Goal: Complete application form

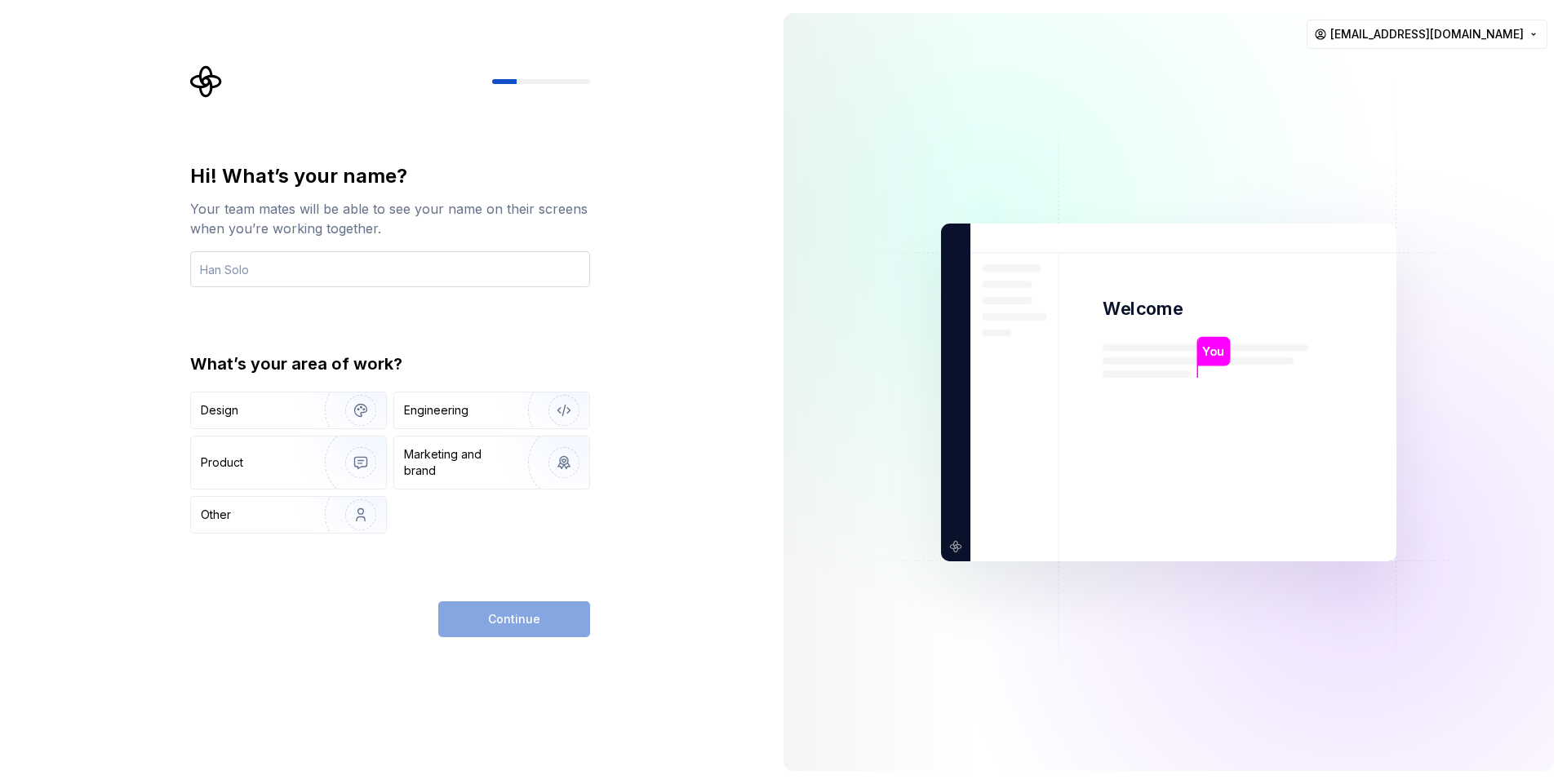
click at [297, 258] on input "text" at bounding box center [390, 269] width 400 height 36
type input "[PERSON_NAME]"
click at [314, 404] on img "button" at bounding box center [349, 410] width 104 height 110
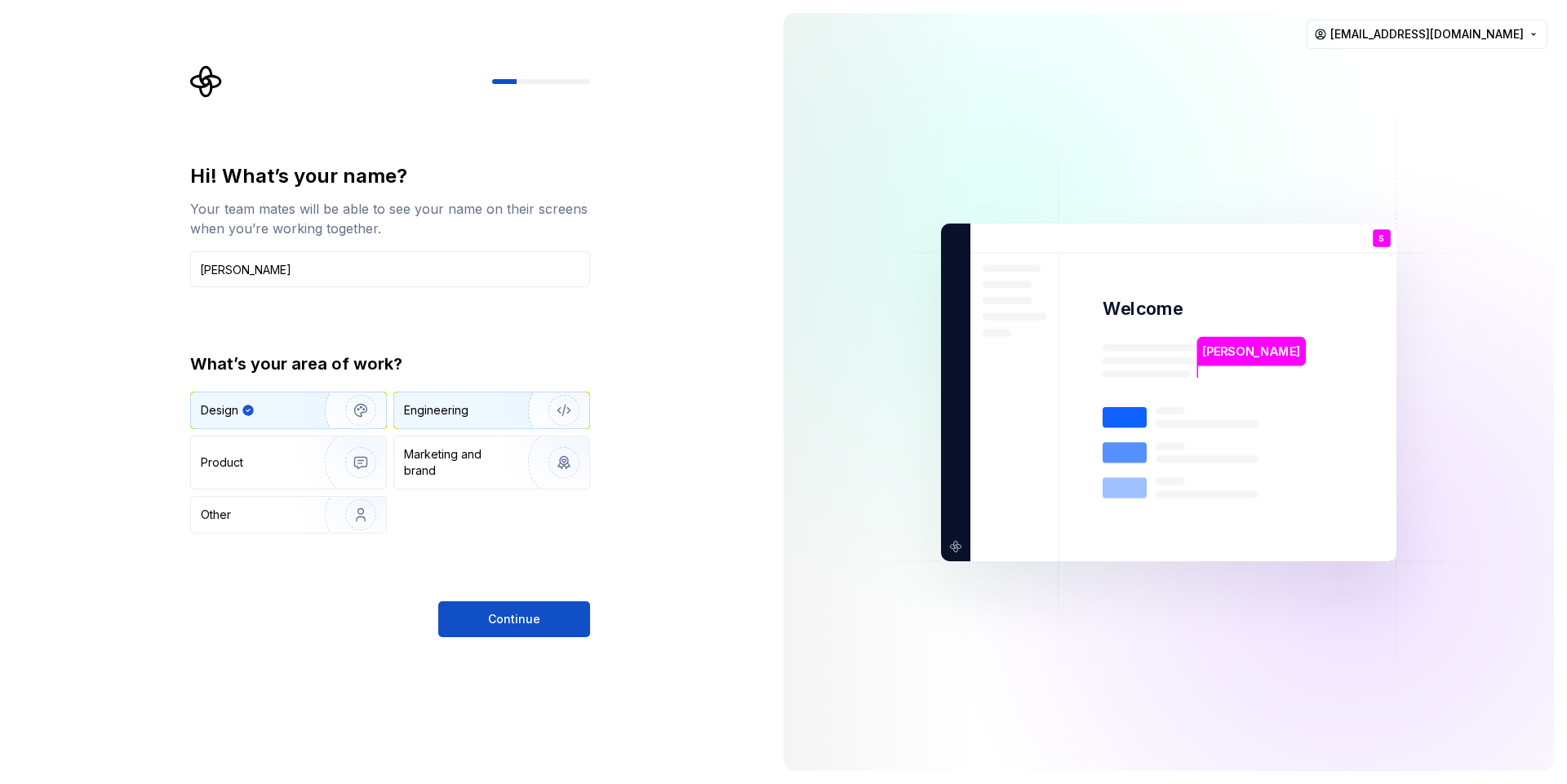
click at [466, 409] on div "Engineering" at bounding box center [436, 410] width 65 height 16
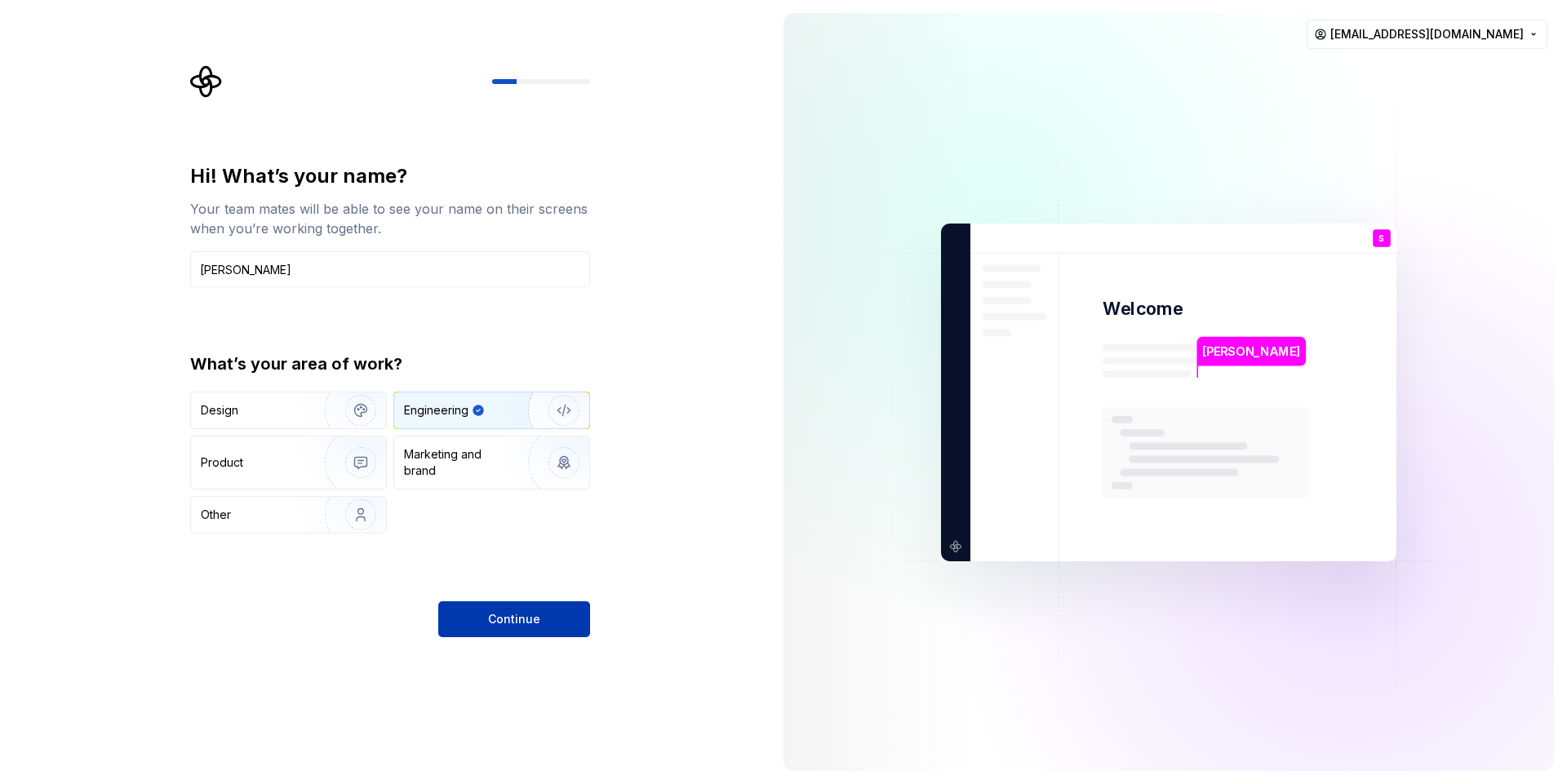
click at [538, 618] on span "Continue" at bounding box center [514, 619] width 53 height 16
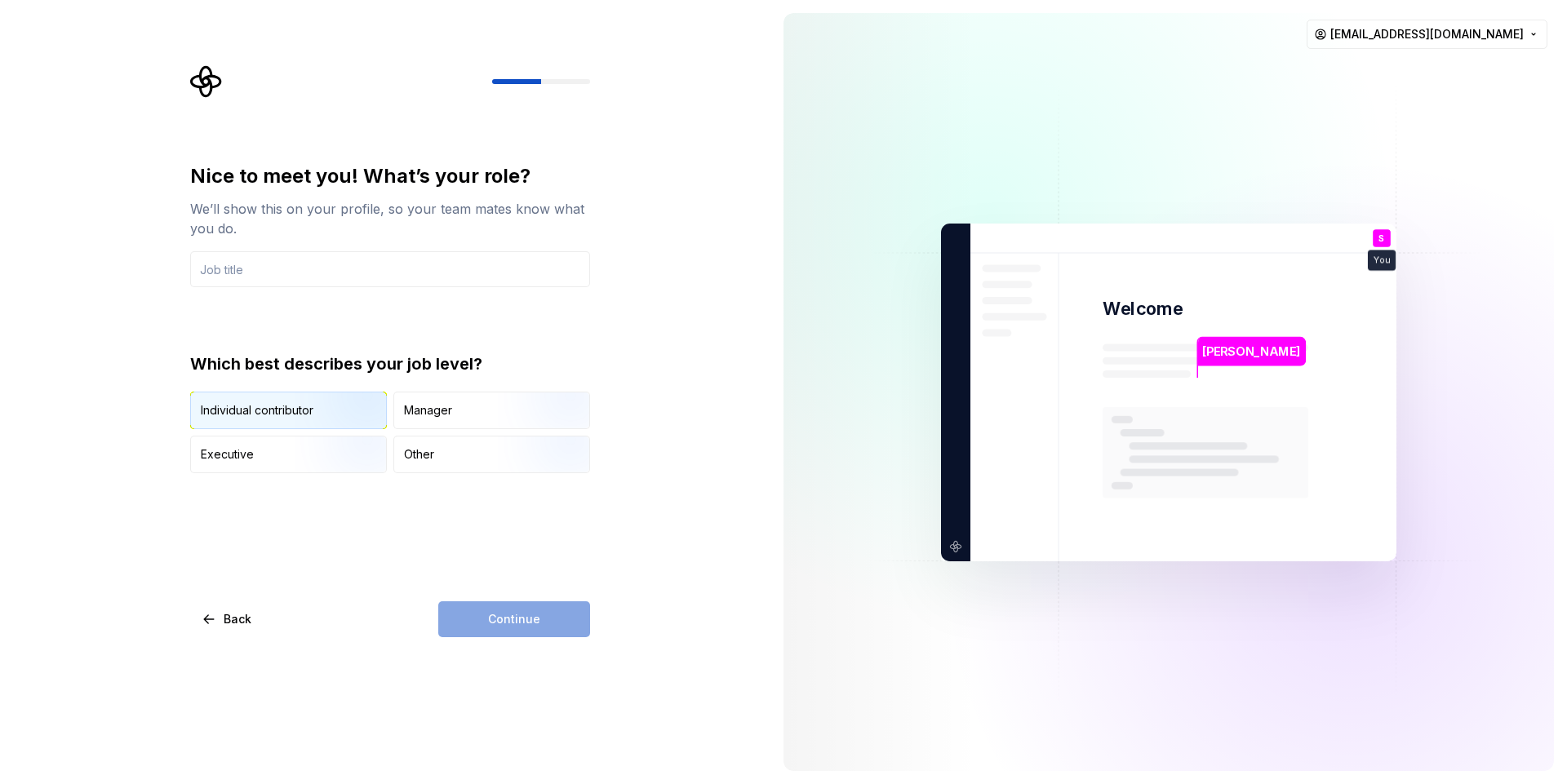
click at [296, 405] on img "button" at bounding box center [347, 430] width 104 height 110
click at [234, 269] on input "text" at bounding box center [390, 269] width 400 height 36
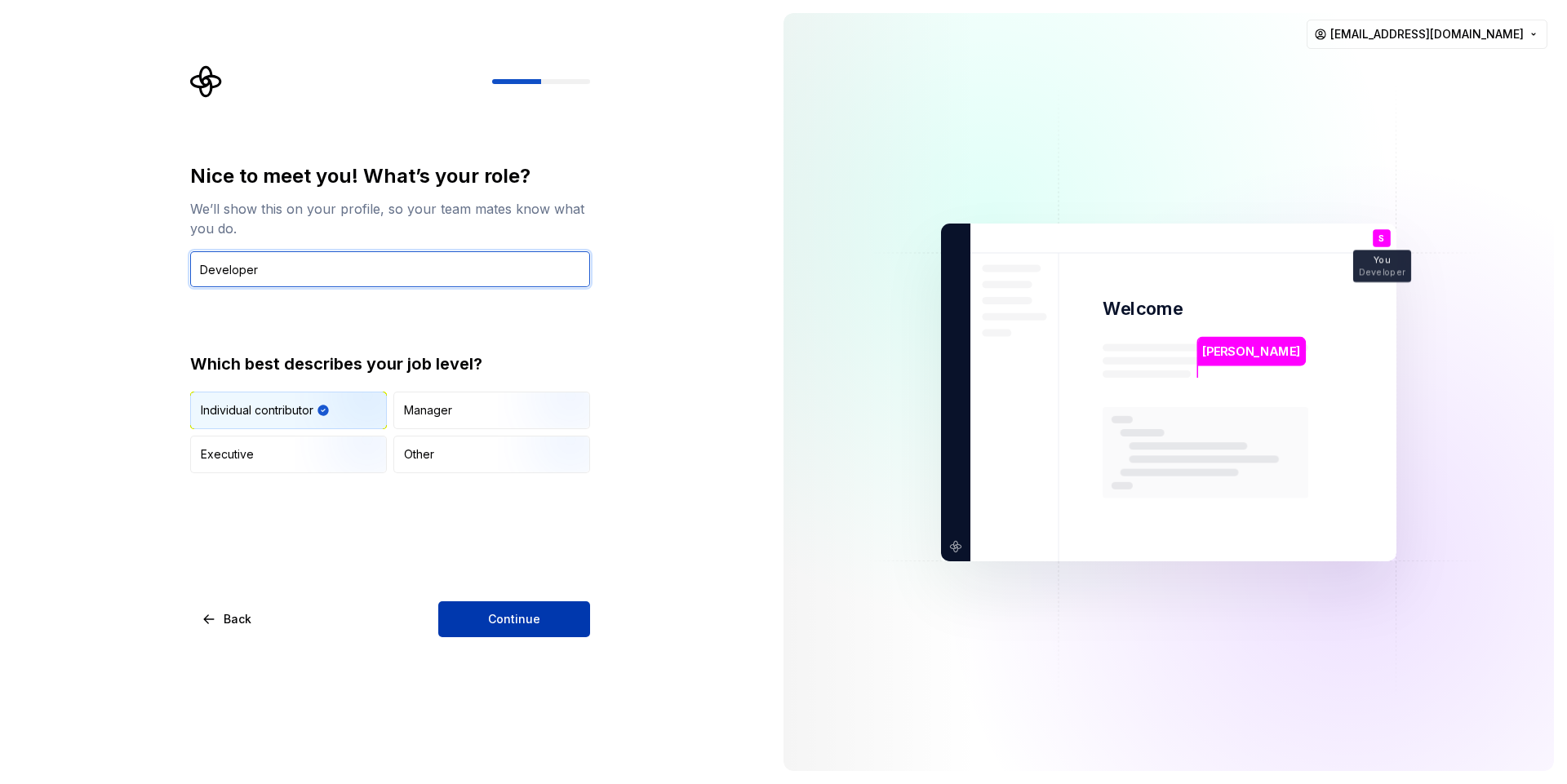
type input "Developer"
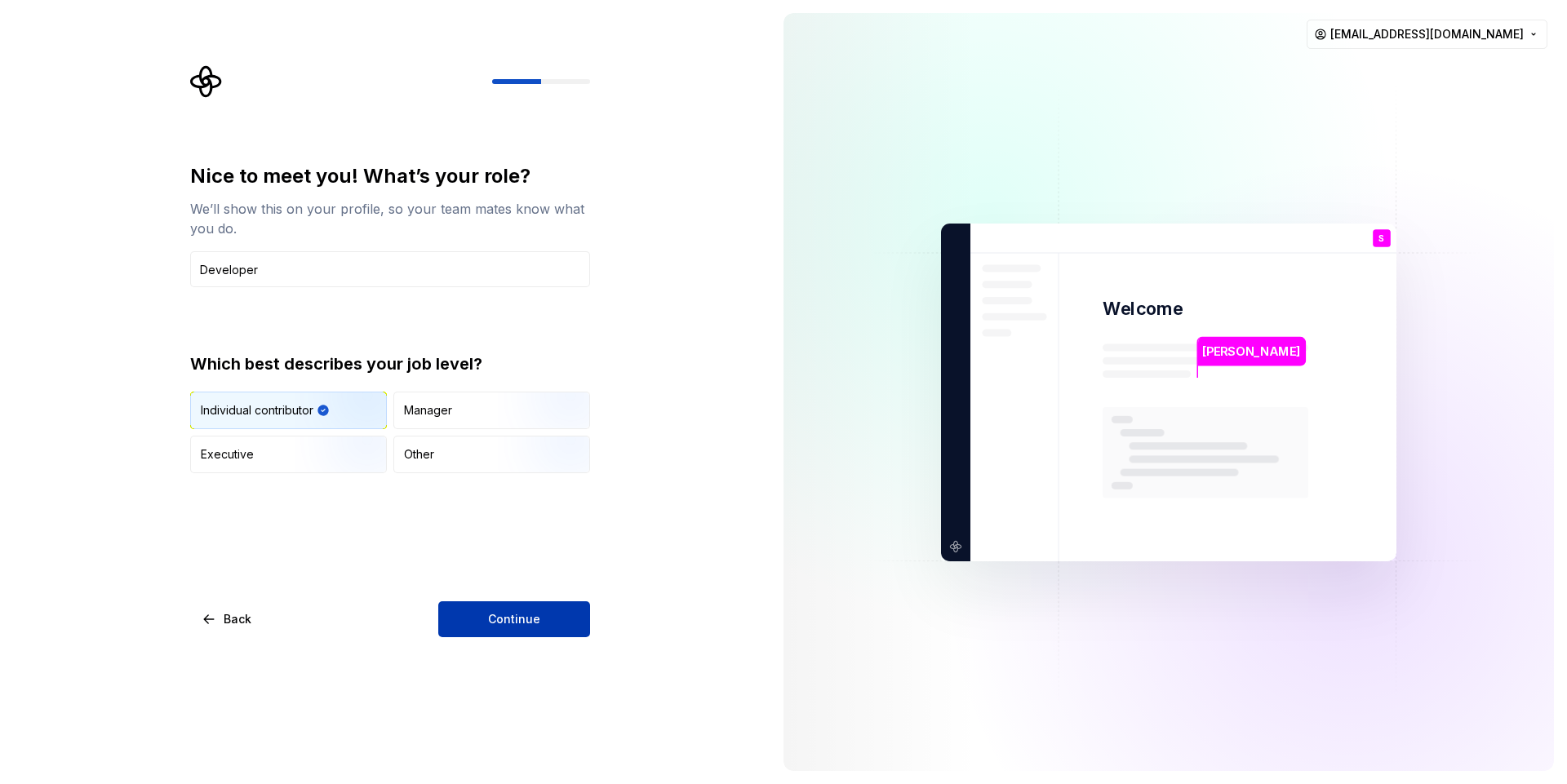
click at [543, 635] on button "Continue" at bounding box center [514, 619] width 152 height 36
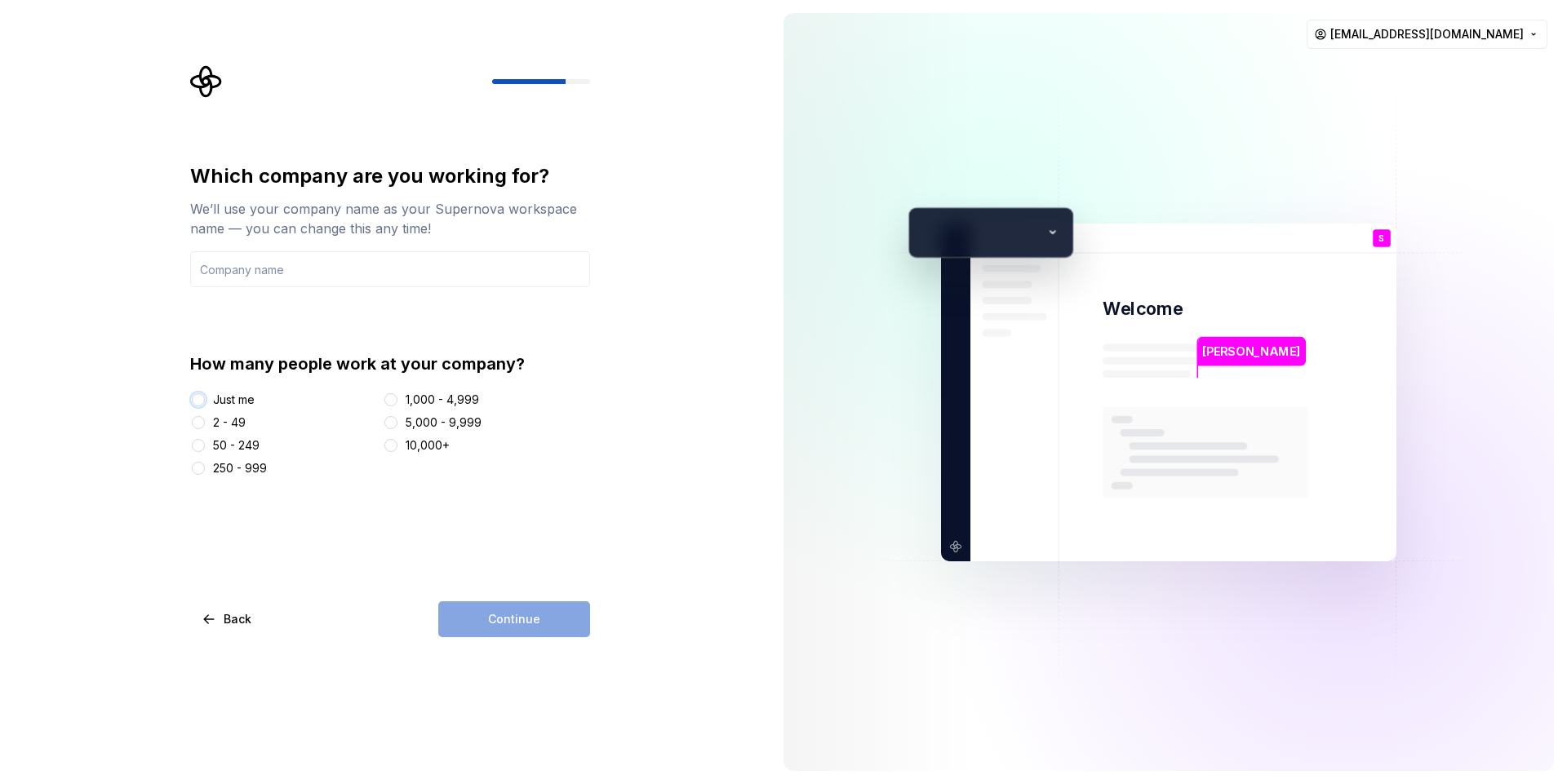
click at [201, 397] on button "Just me" at bounding box center [198, 399] width 13 height 13
click at [545, 629] on div "Continue" at bounding box center [514, 619] width 152 height 36
click at [265, 270] on input "text" at bounding box center [390, 269] width 400 height 36
click at [254, 279] on input "text" at bounding box center [390, 269] width 400 height 36
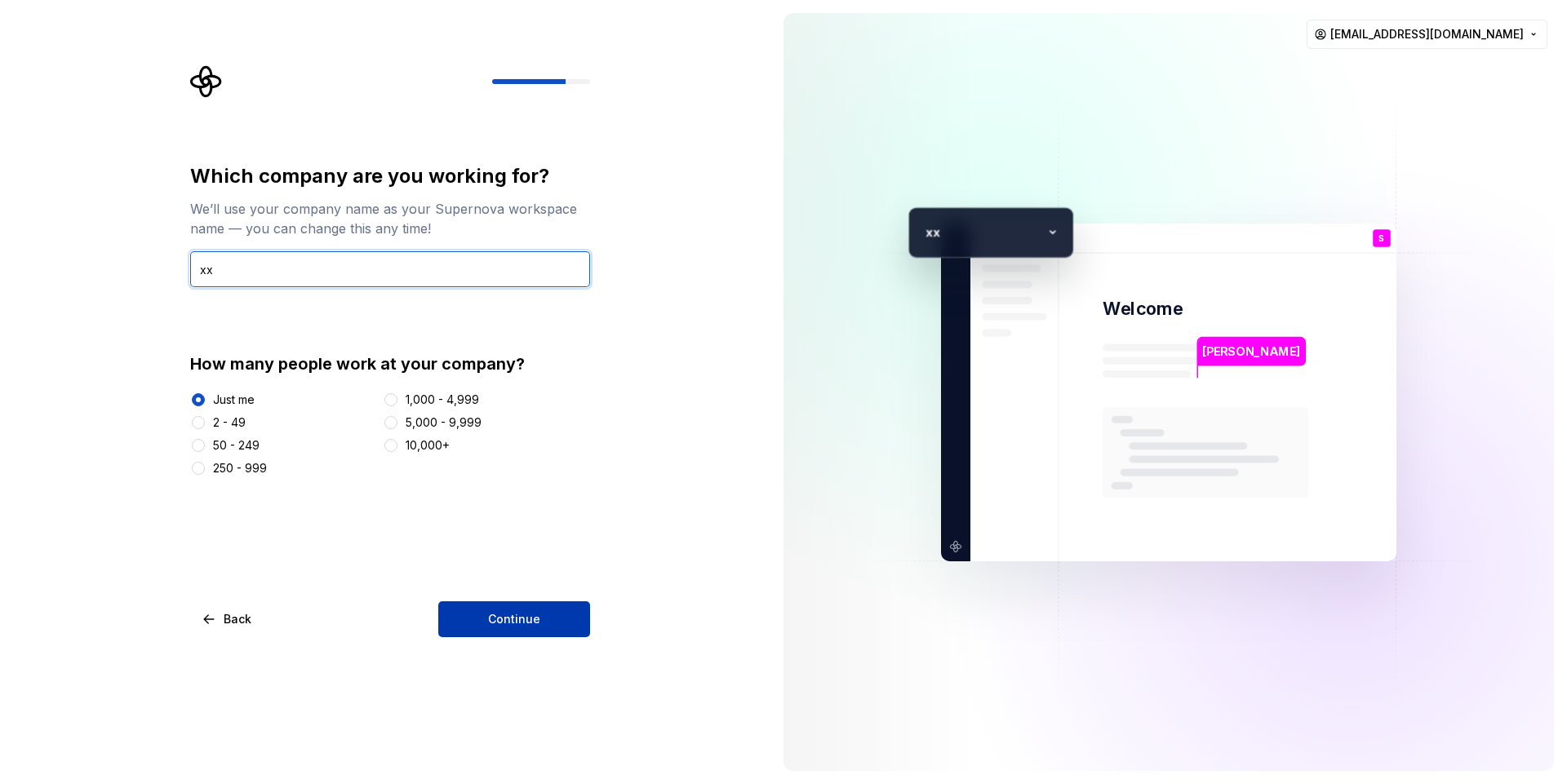
type input "x"
type input "sbbs"
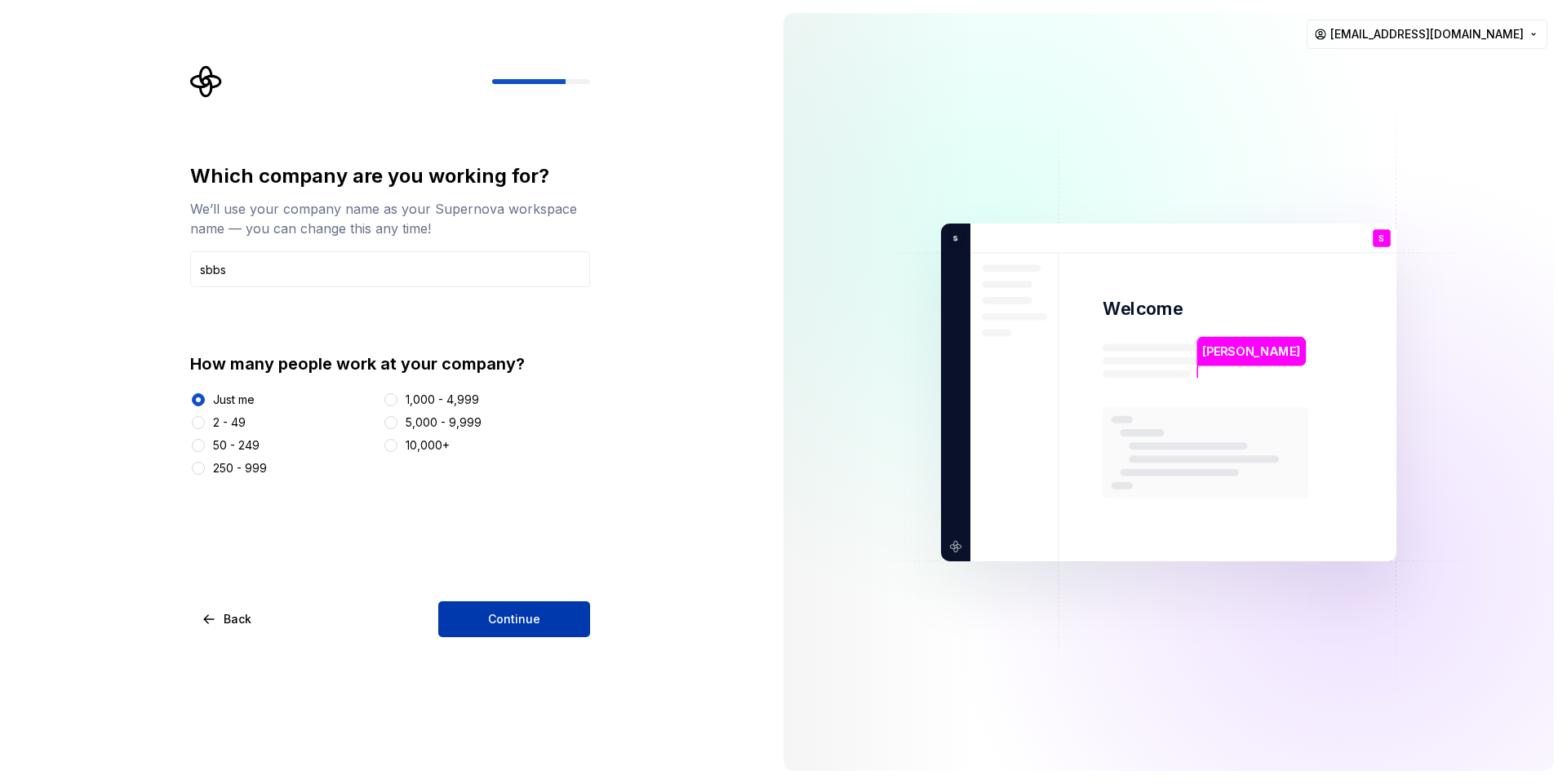
click at [537, 624] on span "Continue" at bounding box center [514, 619] width 53 height 16
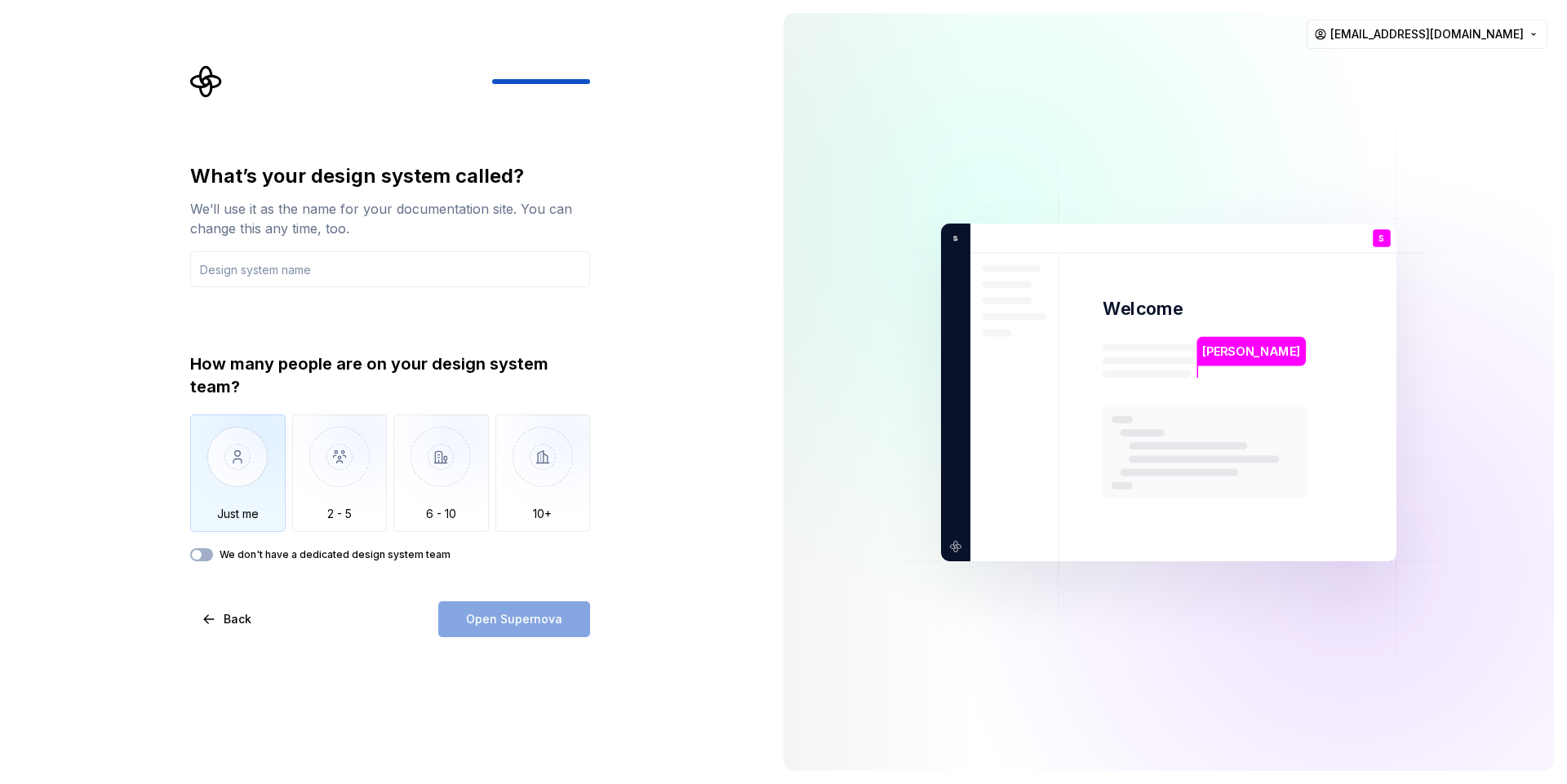
click at [221, 482] on img "button" at bounding box center [237, 469] width 96 height 110
click at [287, 279] on input "text" at bounding box center [390, 269] width 400 height 36
click at [296, 279] on input "text" at bounding box center [390, 269] width 400 height 36
click at [321, 261] on input "text" at bounding box center [390, 269] width 400 height 36
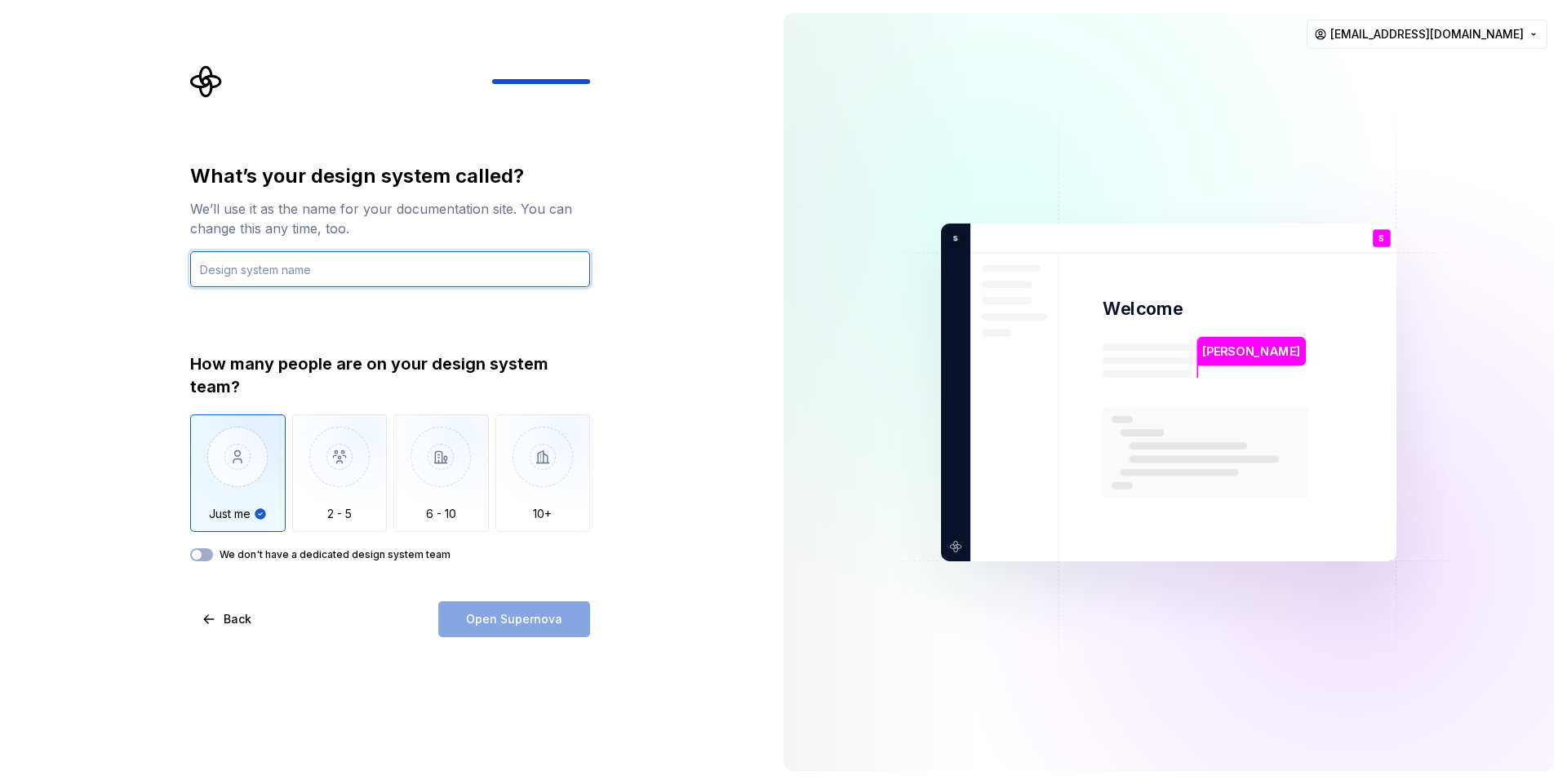
click at [321, 261] on input "text" at bounding box center [390, 269] width 400 height 36
click at [333, 273] on input "text" at bounding box center [390, 269] width 400 height 36
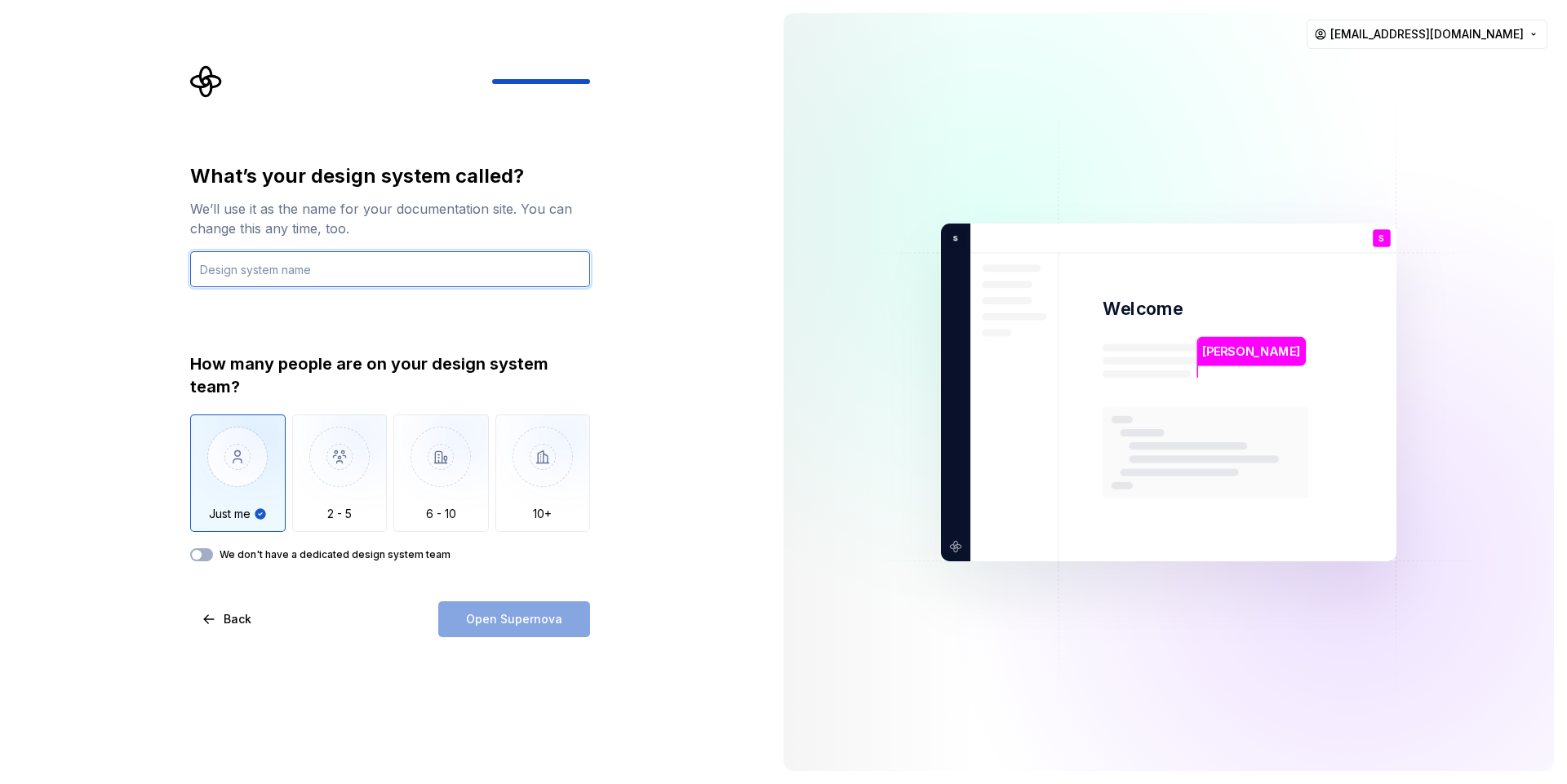
click at [330, 278] on input "text" at bounding box center [390, 269] width 400 height 36
click at [381, 265] on input "text" at bounding box center [390, 269] width 400 height 36
click at [394, 265] on input "text" at bounding box center [390, 269] width 400 height 36
click at [394, 265] on input "ok" at bounding box center [390, 269] width 400 height 36
type input "o"
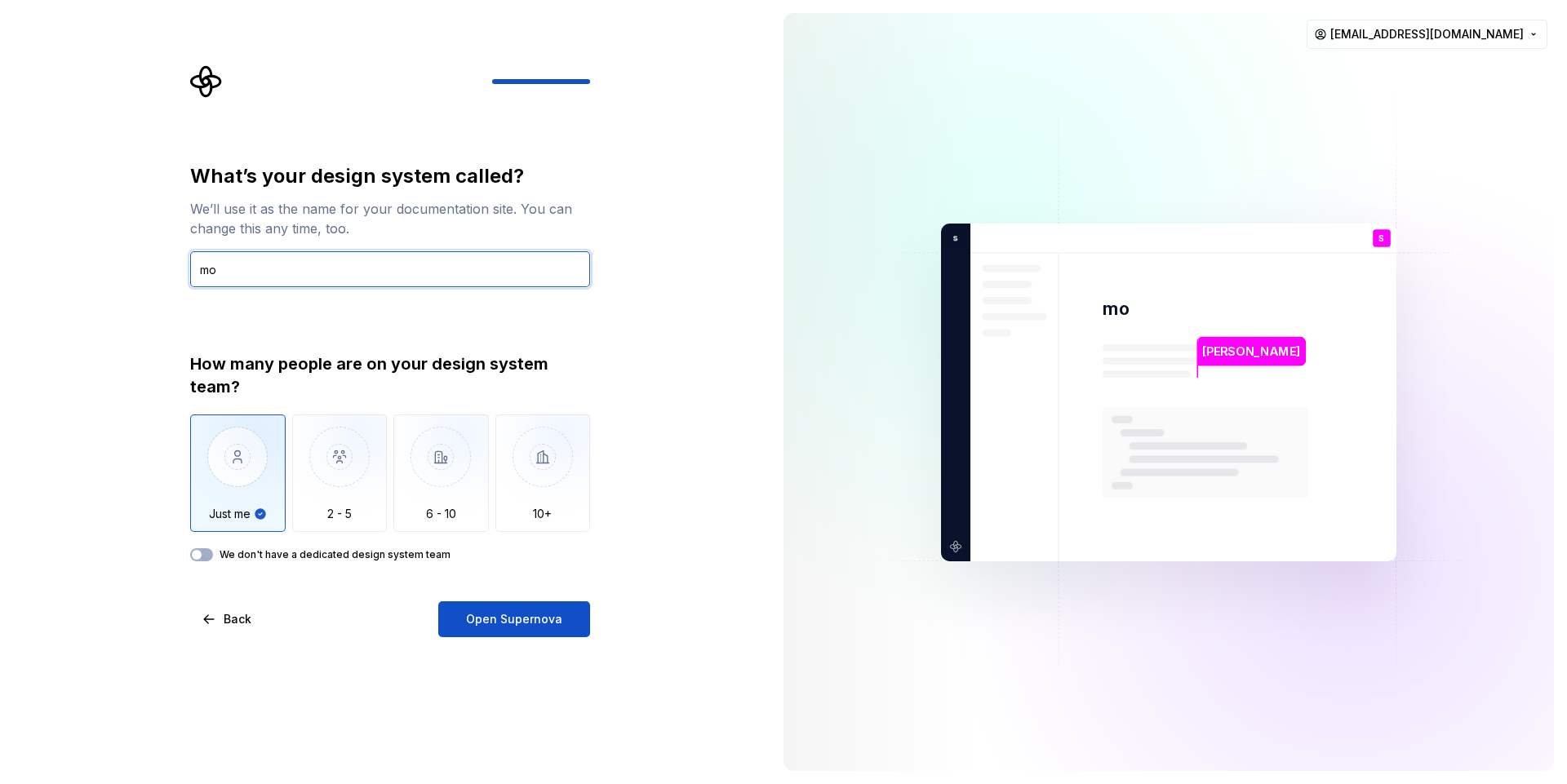
type input "m"
click at [399, 260] on input "text" at bounding box center [390, 269] width 400 height 36
type input "xxxx"
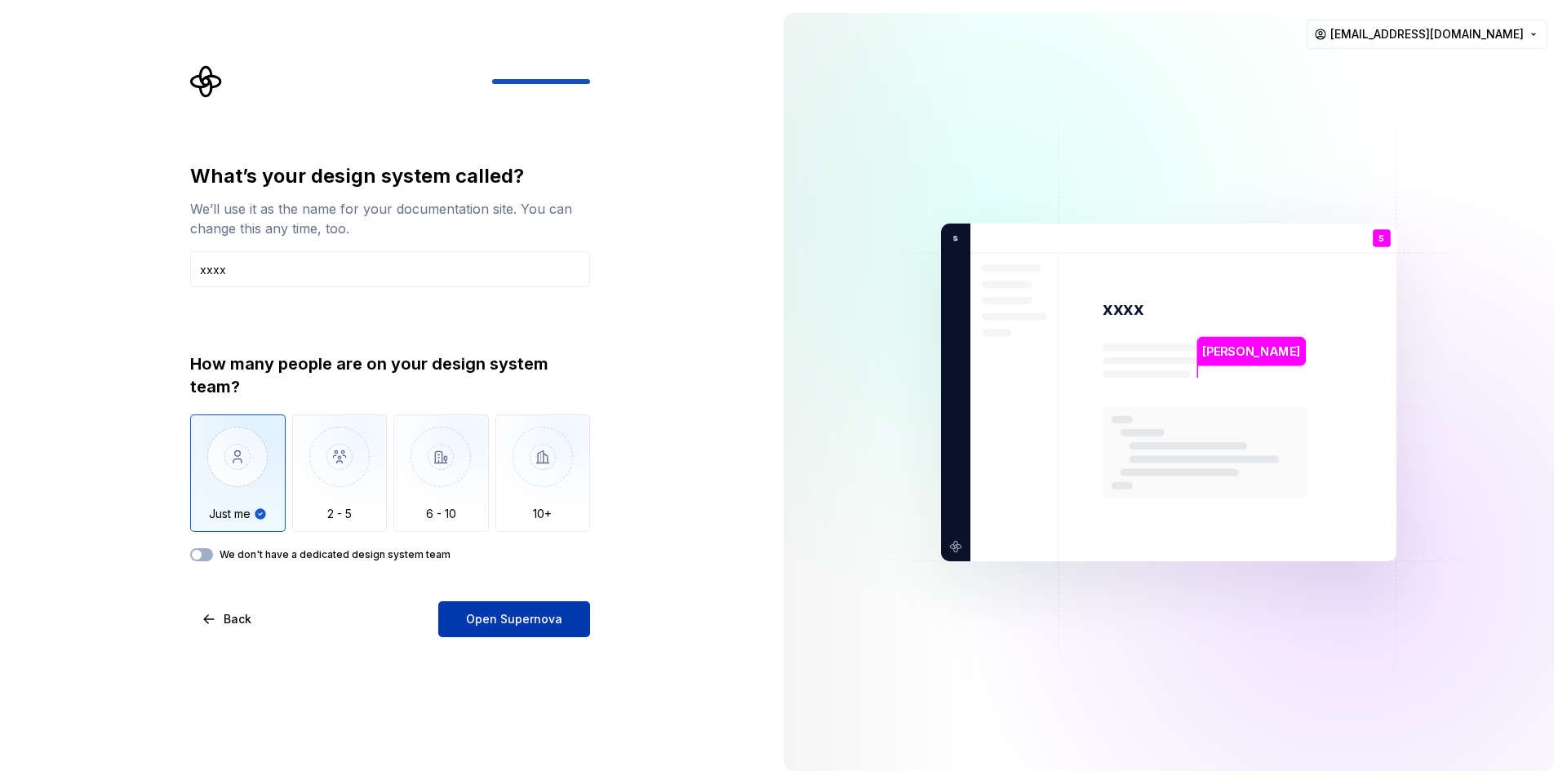
click at [531, 604] on button "Open Supernova" at bounding box center [514, 619] width 152 height 36
click at [1018, 467] on img at bounding box center [1169, 392] width 661 height 771
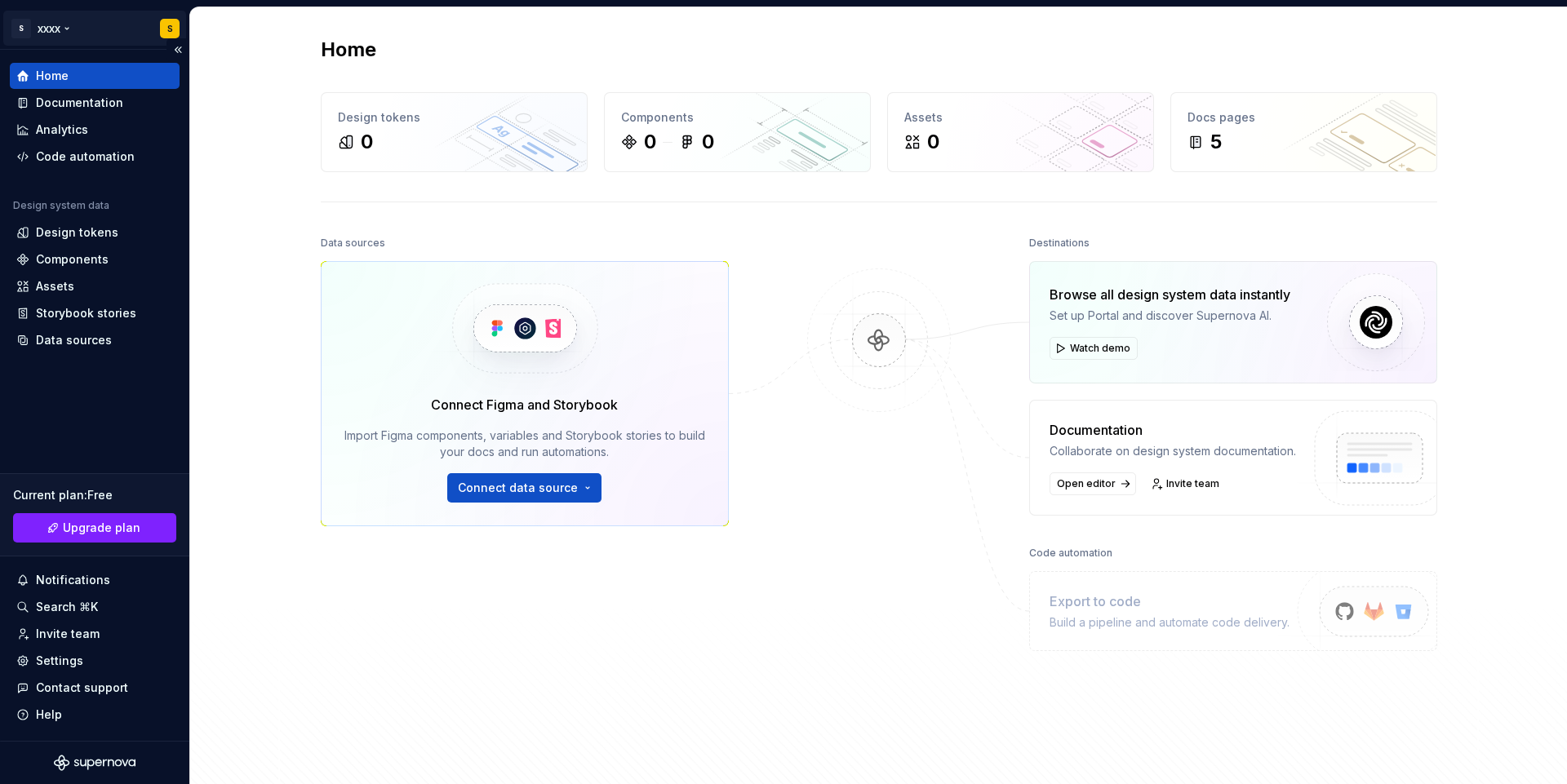
click at [68, 28] on html "S xxxx S Home Documentation Analytics Code automation Design system data Design…" at bounding box center [784, 392] width 1567 height 784
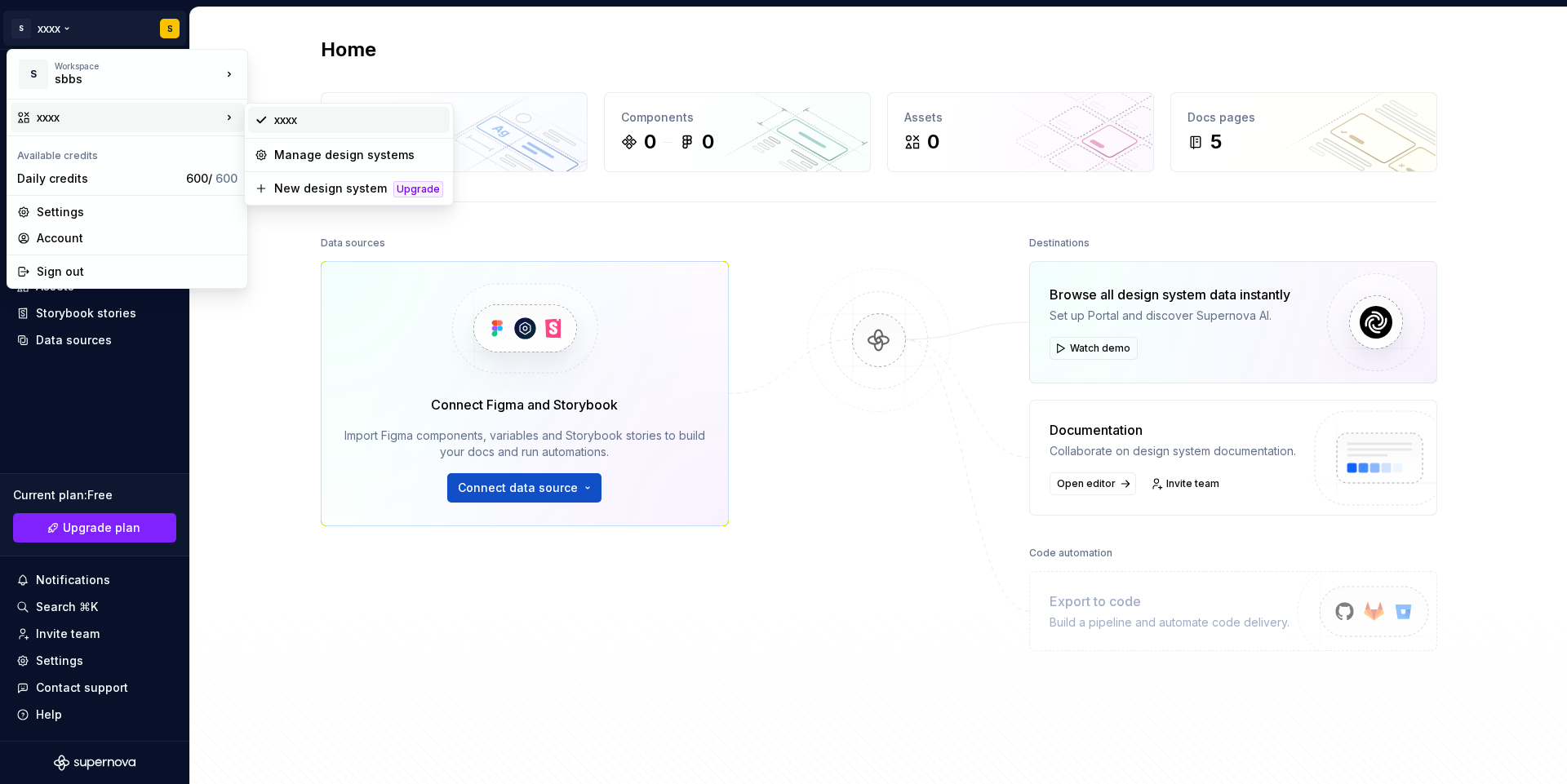
click at [293, 129] on div "xxxx" at bounding box center [349, 120] width 202 height 26
click at [72, 28] on html "S xxxx S Home Documentation Analytics Code automation Design system data Design…" at bounding box center [784, 392] width 1567 height 784
click at [311, 114] on div "xxxx" at bounding box center [359, 120] width 169 height 16
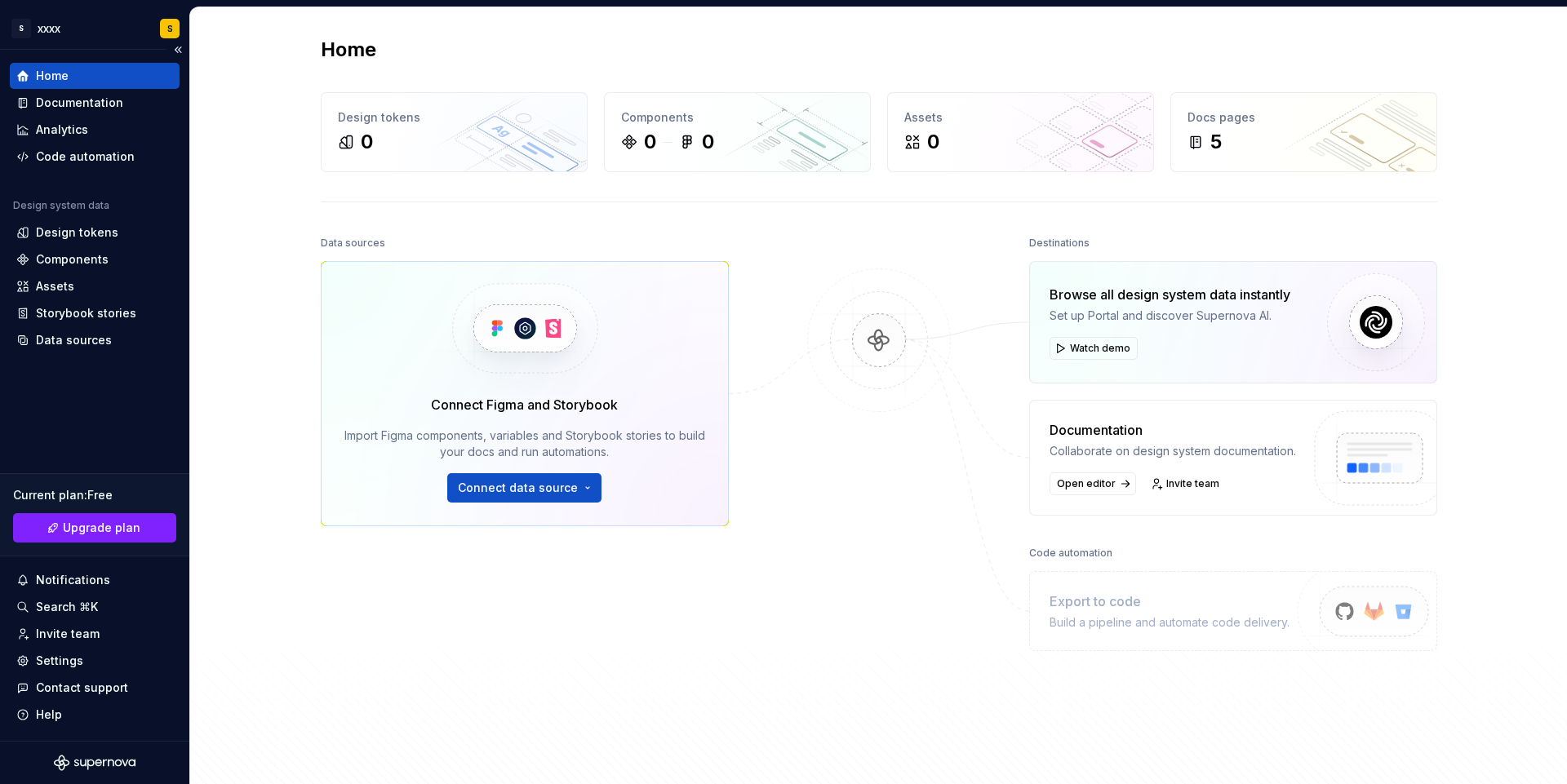
click at [109, 425] on div "Home Documentation Analytics Code automation Design system data Design tokens C…" at bounding box center [94, 395] width 189 height 691
click at [364, 226] on div "Home Design tokens 0 Components 0 0 Assets 0 Docs pages 5 Data sources Connect …" at bounding box center [879, 403] width 1175 height 790
click at [272, 267] on div "Home Design tokens 0 Components 0 0 Assets 0 Docs pages 5 Data sources Connect …" at bounding box center [878, 403] width 1377 height 791
click at [321, 216] on div "Home Design tokens 0 Components 0 0 Assets 0 Docs pages 5 Data sources Connect …" at bounding box center [879, 403] width 1175 height 790
click at [351, 198] on div "Home Design tokens 0 Components 0 0 Assets 0 Docs pages 5 Data sources Connect …" at bounding box center [879, 403] width 1175 height 790
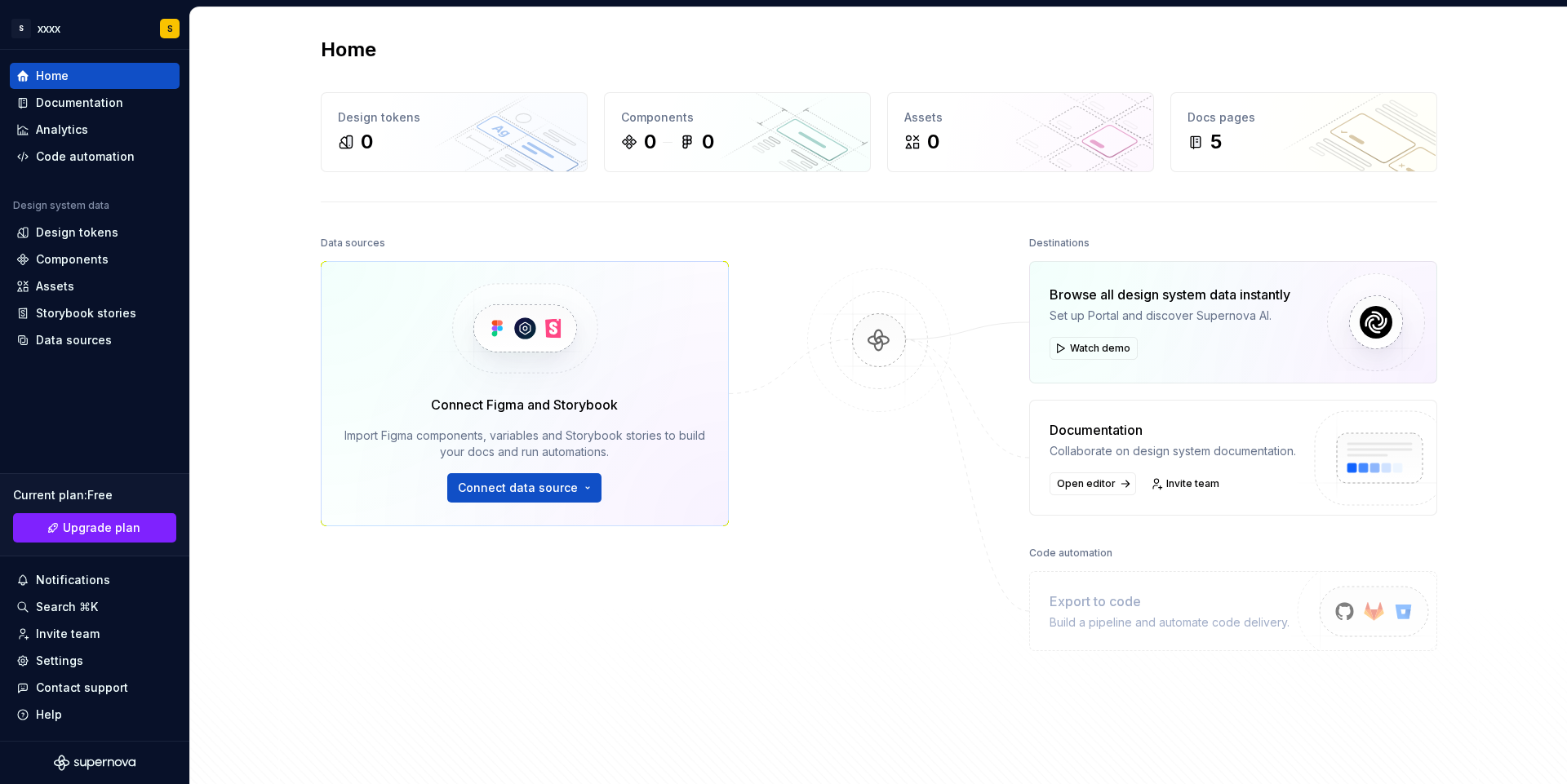
drag, startPoint x: 1566, startPoint y: 234, endPoint x: 1566, endPoint y: -97, distance: 331.0
click at [1566, 0] on html "S xxxx S Home Documentation Analytics Code automation Design system data Design…" at bounding box center [784, 392] width 1567 height 784
click at [133, 81] on div "Home" at bounding box center [95, 76] width 157 height 16
click at [115, 105] on div "Documentation" at bounding box center [79, 103] width 87 height 16
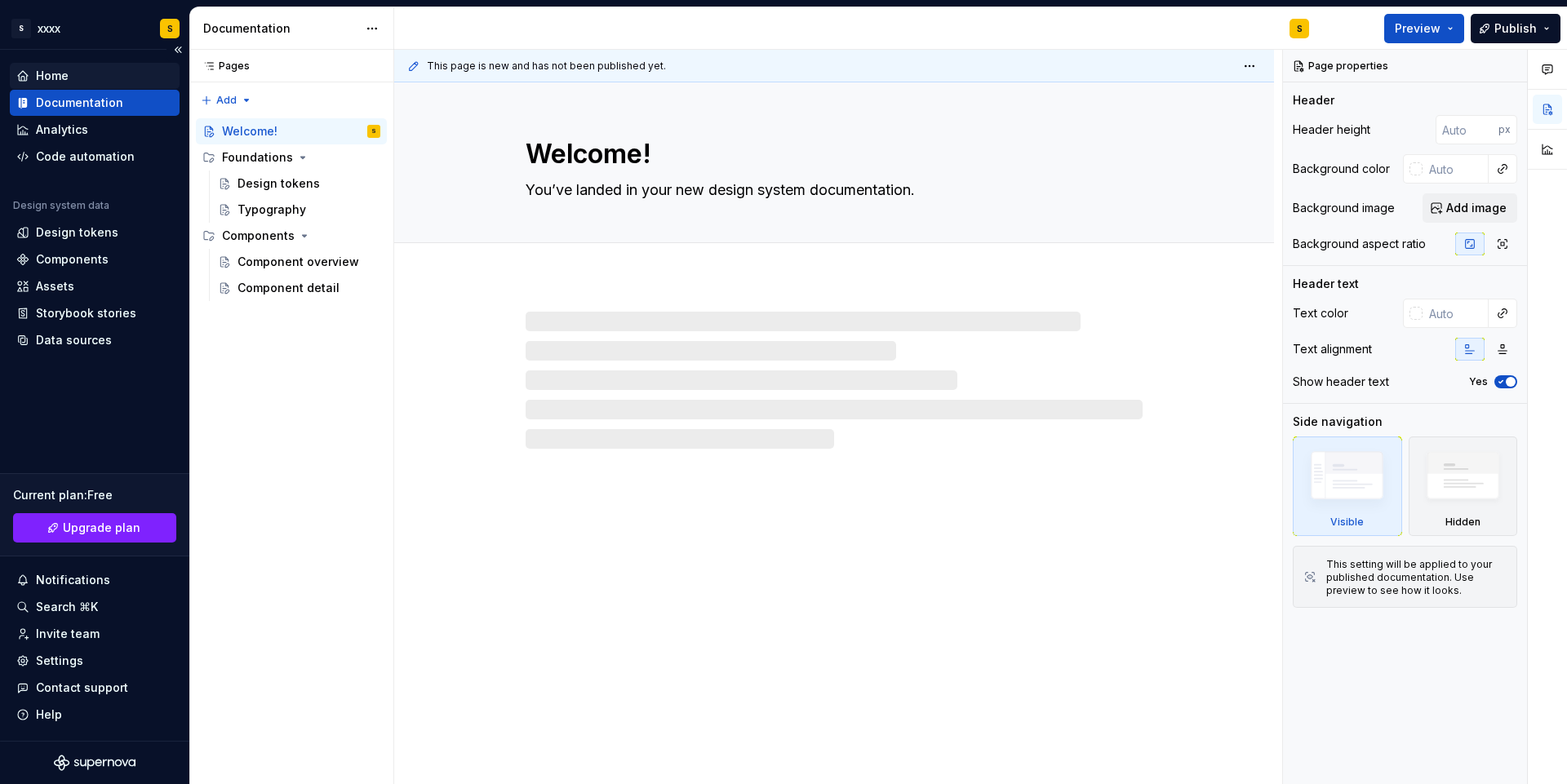
type textarea "*"
click at [68, 83] on div "Home" at bounding box center [95, 76] width 157 height 16
